Goal: Find specific page/section: Find specific page/section

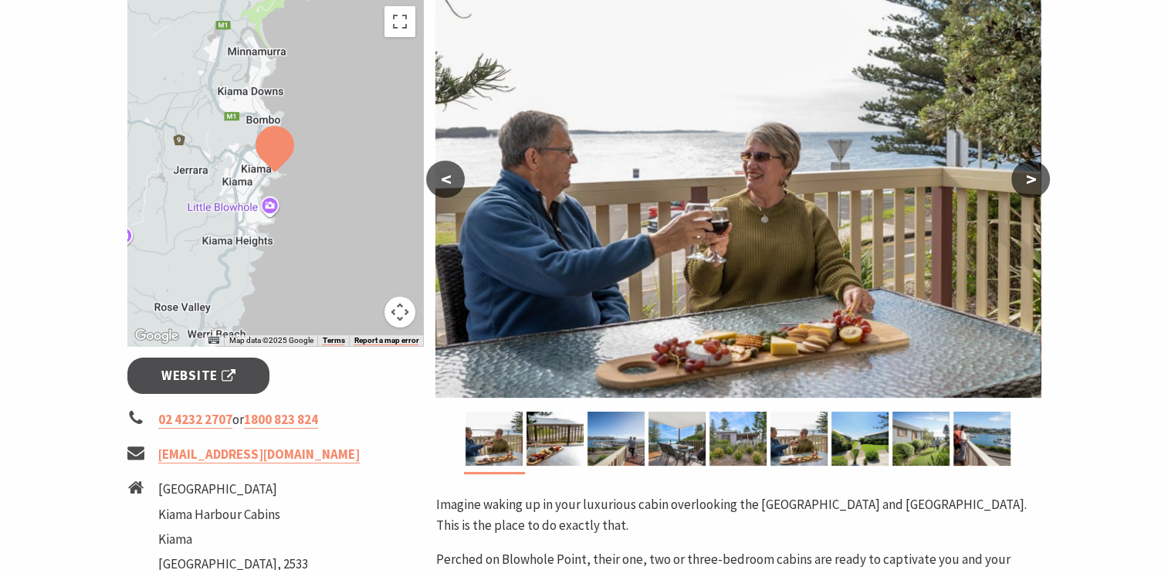
scroll to position [312, 0]
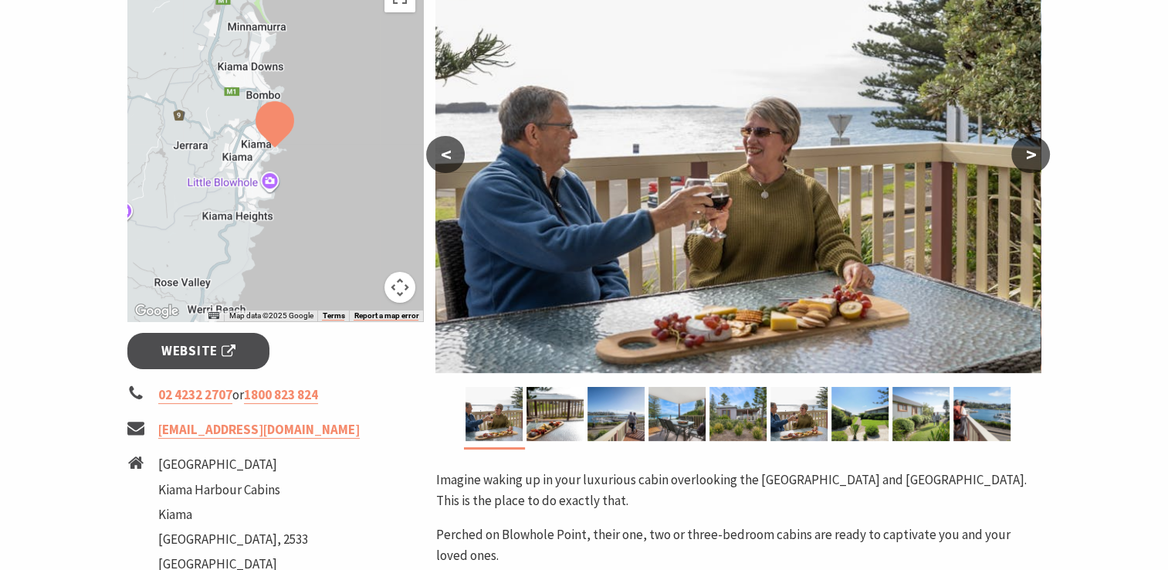
click at [1037, 156] on button ">" at bounding box center [1030, 154] width 39 height 37
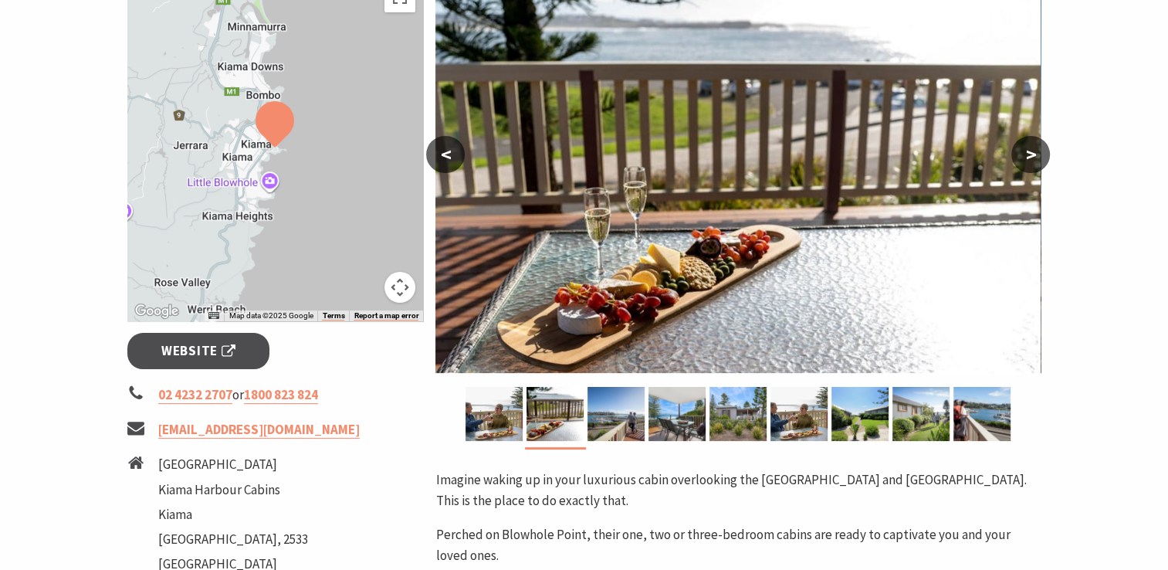
click at [1037, 156] on button ">" at bounding box center [1030, 154] width 39 height 37
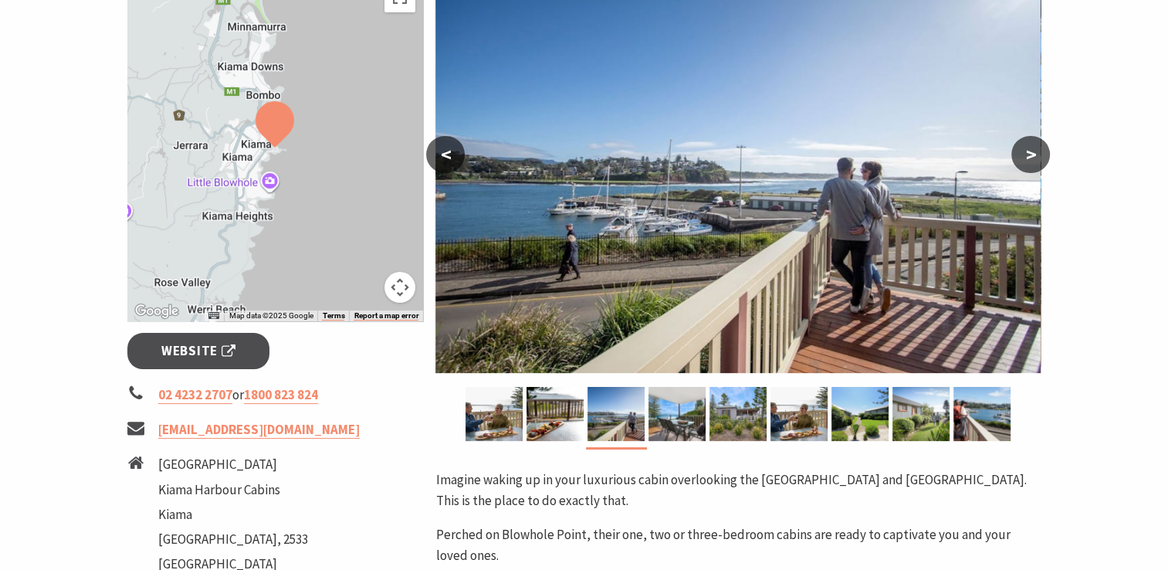
click at [1037, 156] on button ">" at bounding box center [1030, 154] width 39 height 37
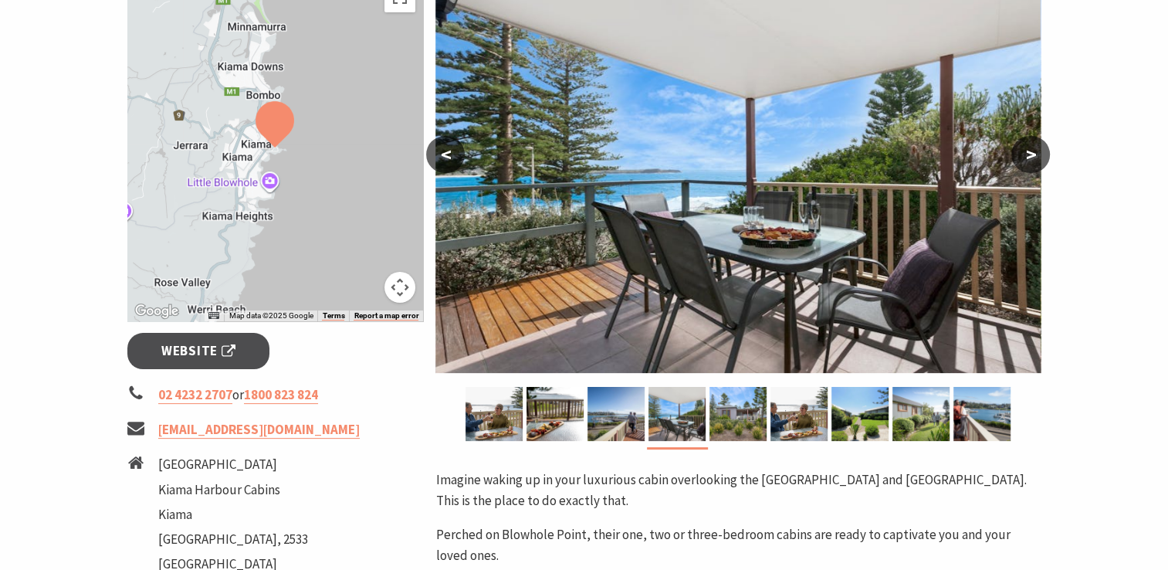
click at [1037, 156] on button ">" at bounding box center [1030, 154] width 39 height 37
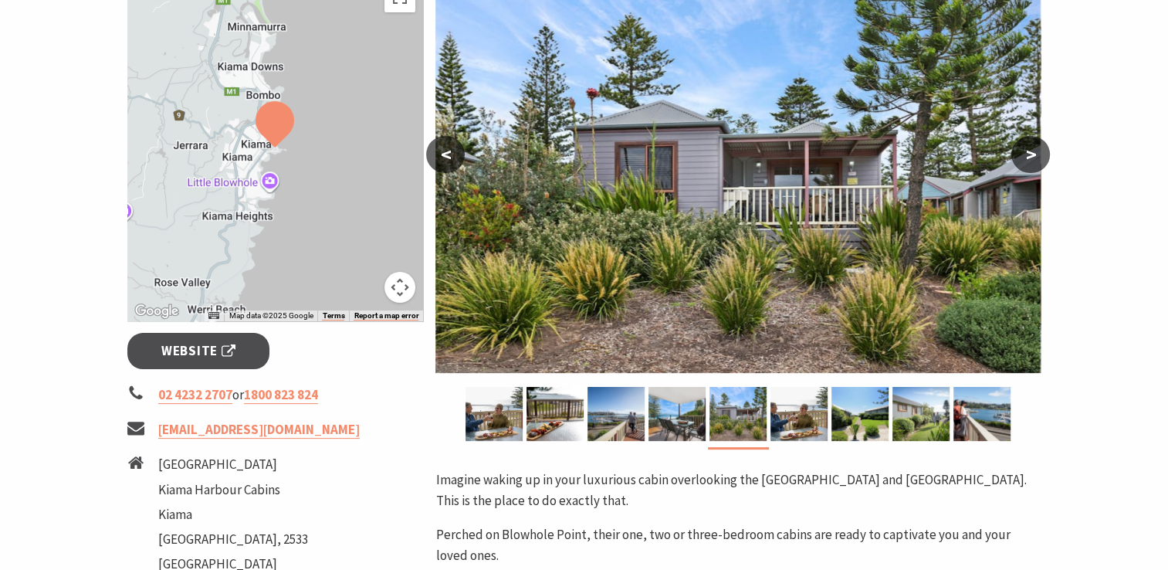
click at [1037, 156] on button ">" at bounding box center [1030, 154] width 39 height 37
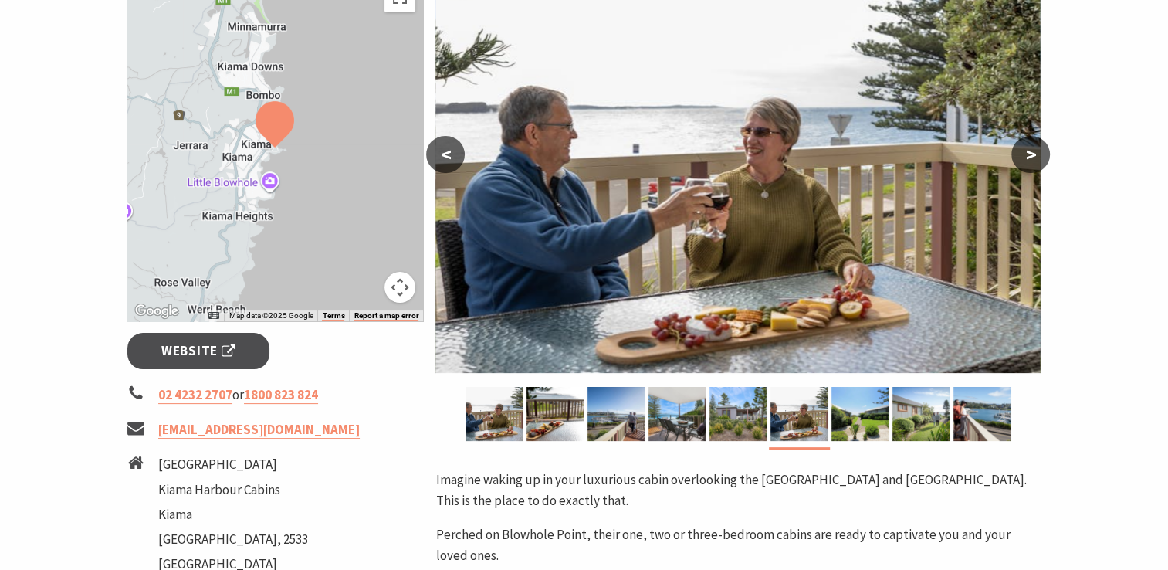
click at [1037, 156] on button ">" at bounding box center [1030, 154] width 39 height 37
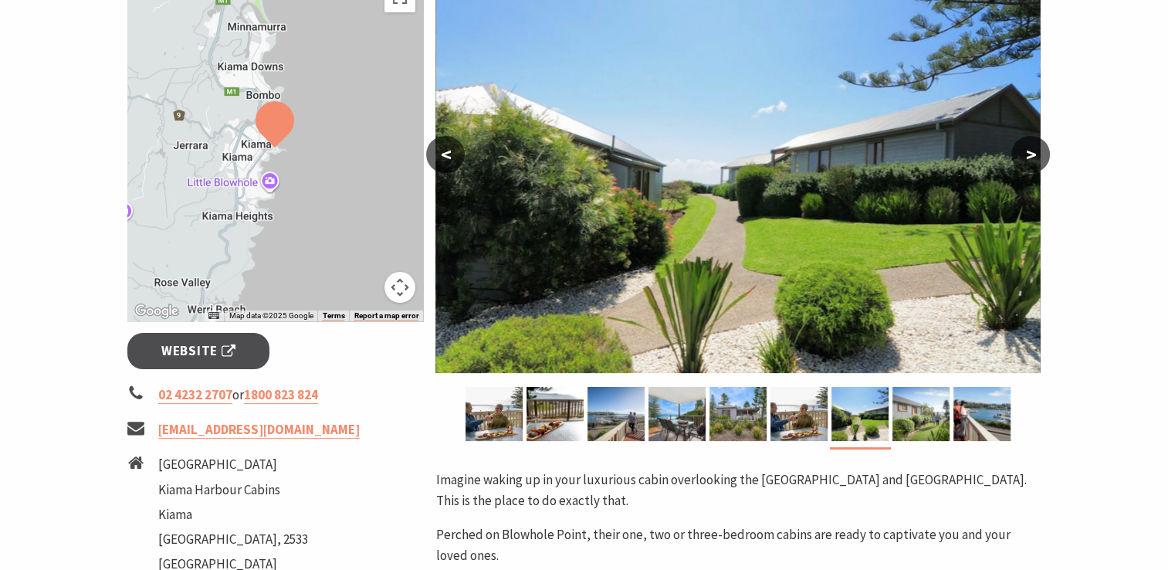
click at [1037, 156] on button ">" at bounding box center [1030, 154] width 39 height 37
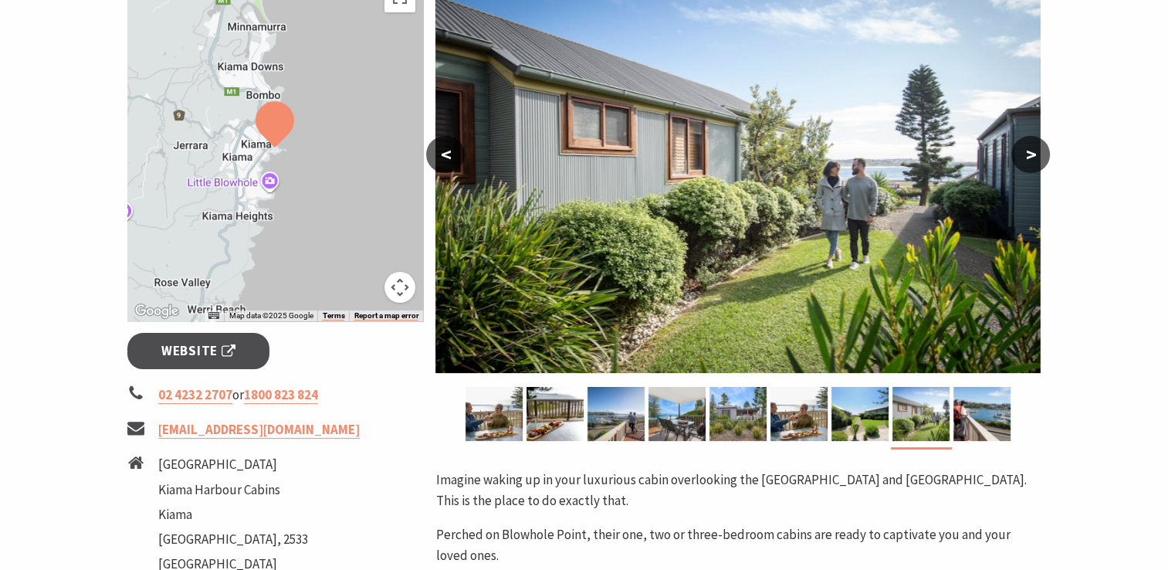
click at [1037, 156] on button ">" at bounding box center [1030, 154] width 39 height 37
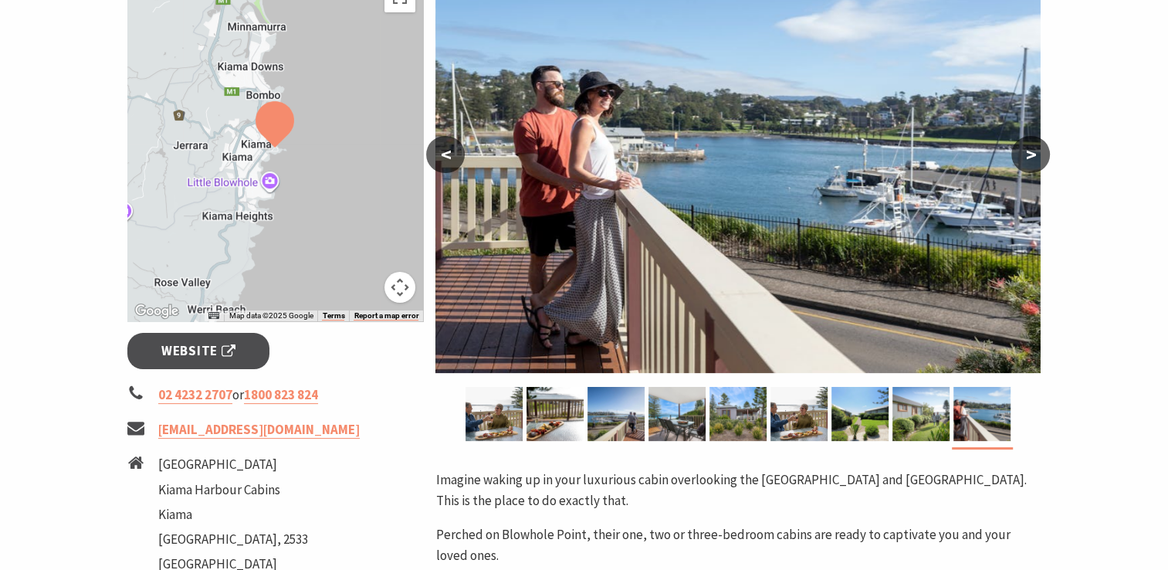
click at [1037, 156] on button ">" at bounding box center [1030, 154] width 39 height 37
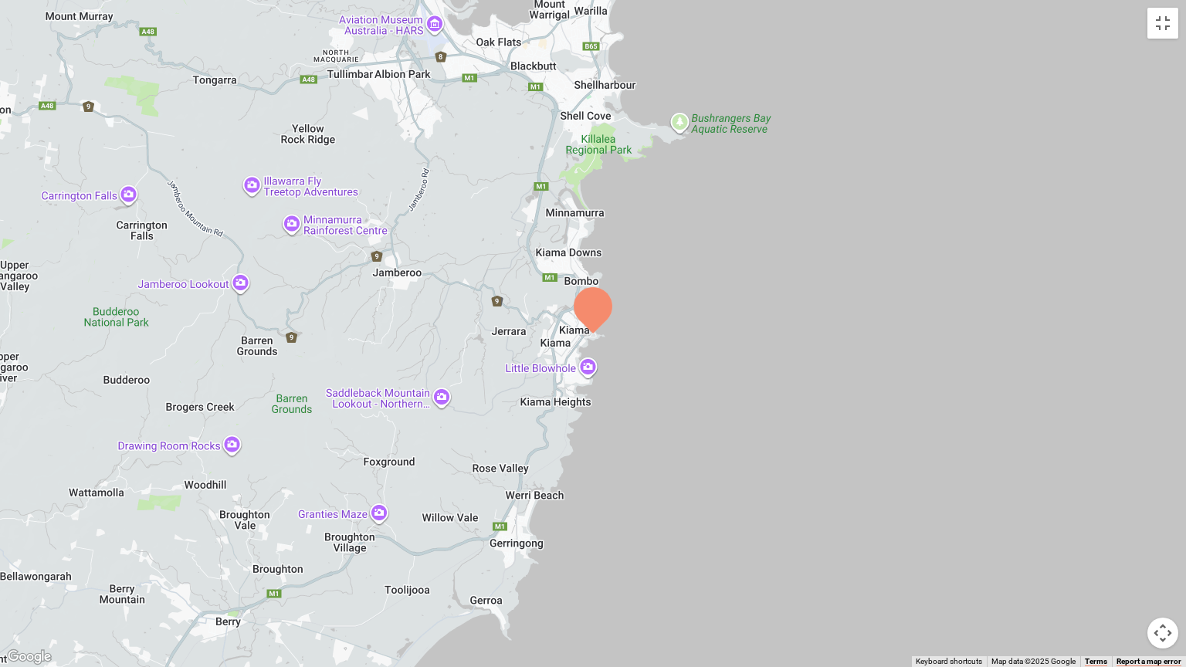
click at [642, 240] on div at bounding box center [593, 333] width 1186 height 667
